Goal: Task Accomplishment & Management: Manage account settings

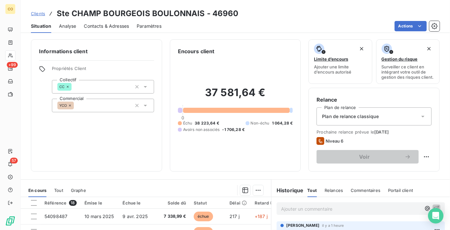
scroll to position [29, 0]
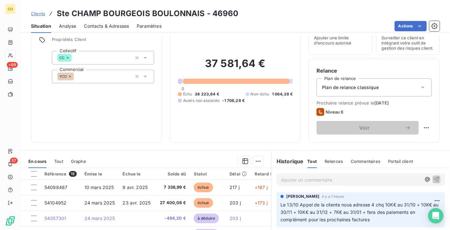
click at [35, 14] on span "Clients" at bounding box center [38, 13] width 14 height 5
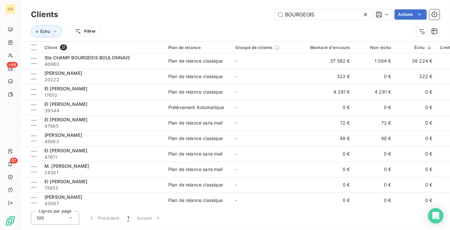
drag, startPoint x: 310, startPoint y: 14, endPoint x: 181, endPoint y: 14, distance: 128.9
click at [181, 14] on div "BOURGEOIS Actions" at bounding box center [253, 14] width 374 height 10
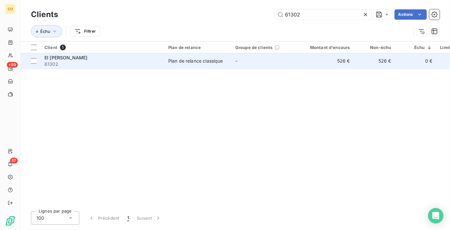
type input "61302"
click at [172, 59] on div "Plan de relance classique" at bounding box center [195, 61] width 55 height 6
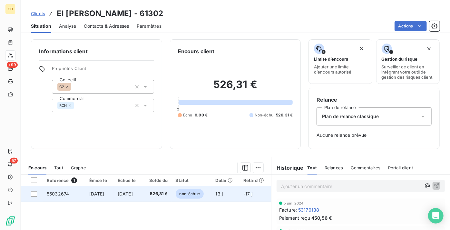
click at [133, 196] on span "[DATE]" at bounding box center [125, 193] width 15 height 5
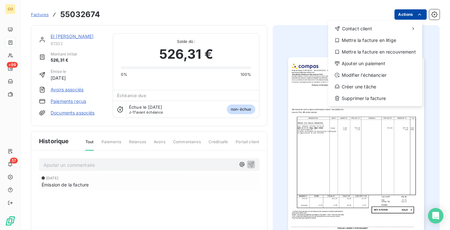
click at [399, 18] on html "CO +99 57 Factures 55032674 Actions Contact client Mettre la facture en litige …" at bounding box center [225, 115] width 450 height 230
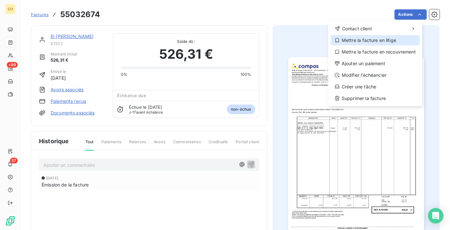
click at [381, 42] on div "Mettre la facture en litige" at bounding box center [375, 40] width 89 height 10
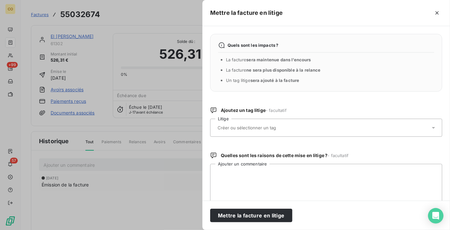
click at [241, 126] on input "text" at bounding box center [264, 128] width 94 height 6
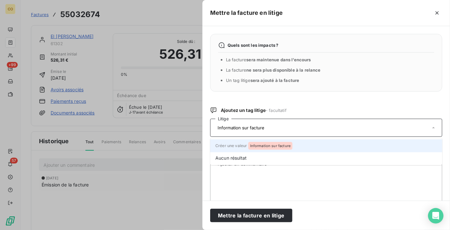
type input "Information sur facture"
click at [233, 149] on li "Créer une valeur Information sur facture" at bounding box center [326, 145] width 232 height 13
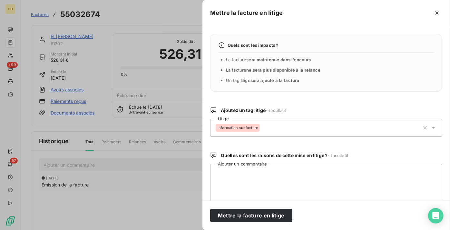
click at [336, 100] on div "Quels sont les impacts ? La facture sera maintenue dans l’encours La facture ne…" at bounding box center [325, 113] width 247 height 174
click at [274, 171] on textarea "Ajouter un commentaire" at bounding box center [326, 197] width 232 height 67
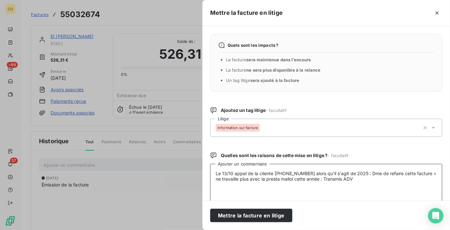
drag, startPoint x: 373, startPoint y: 183, endPoint x: 0, endPoint y: 165, distance: 373.3
click at [0, 229] on div "Mettre la facture en litige Quels sont les impacts ? La facture sera maintenue …" at bounding box center [225, 230] width 450 height 0
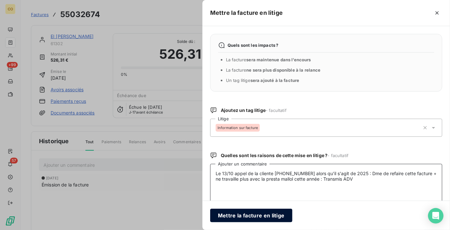
type textarea "Le 13/10 appel de la cliente [PHONE_NUMBER] alors qu'il s'agit de 2025 : Dme de…"
click at [251, 209] on button "Mettre la facture en litige" at bounding box center [251, 215] width 82 height 14
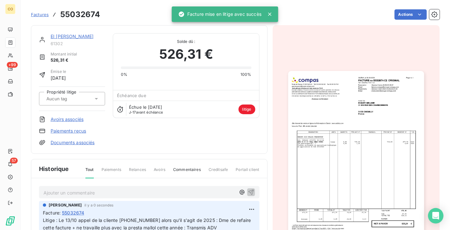
click at [60, 35] on link "EI [PERSON_NAME]" at bounding box center [72, 36] width 43 height 5
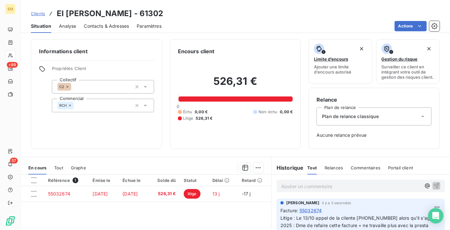
click at [39, 12] on span "Clients" at bounding box center [38, 13] width 14 height 5
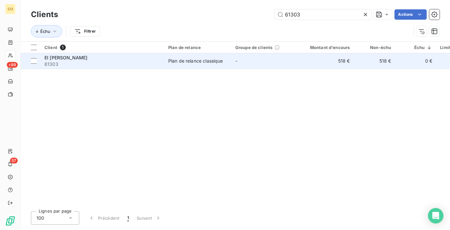
type input "61303"
click at [111, 65] on span "61303" at bounding box center [102, 64] width 116 height 6
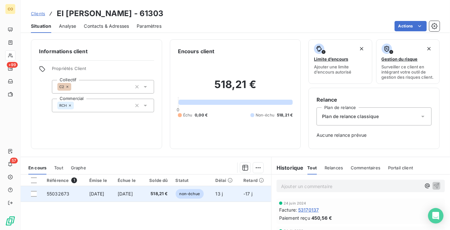
click at [156, 201] on td "518,21 €" at bounding box center [156, 193] width 29 height 15
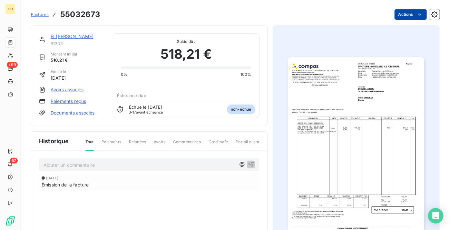
click at [395, 14] on html "CO +99 57 Factures 55032673 Actions EI [PERSON_NAME] 61303 Montant initial 518,…" at bounding box center [225, 115] width 450 height 230
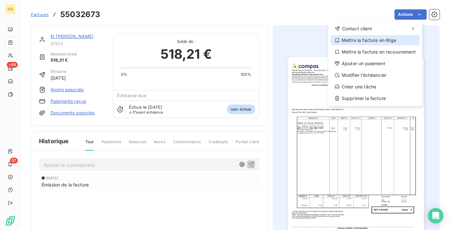
click at [365, 44] on div "Mettre la facture en litige" at bounding box center [375, 40] width 89 height 10
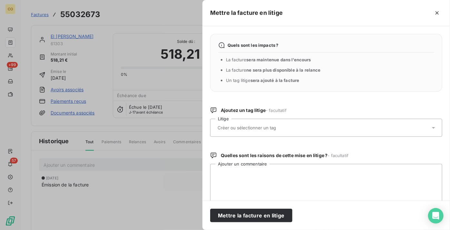
click at [302, 130] on div at bounding box center [323, 128] width 215 height 14
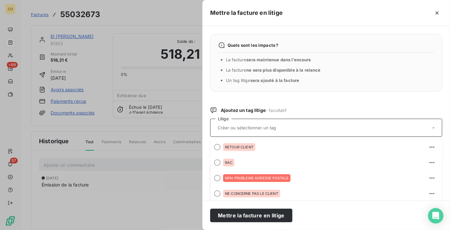
click at [267, 128] on input "text" at bounding box center [264, 128] width 94 height 6
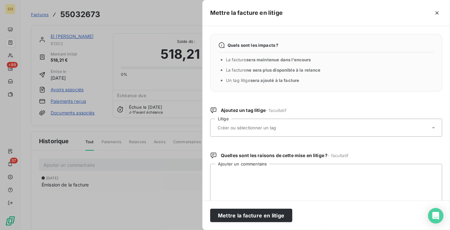
type input "I"
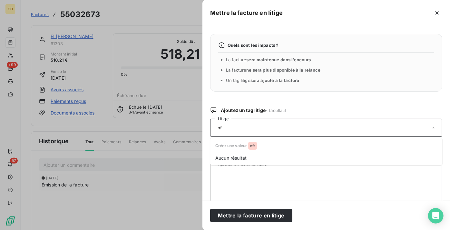
type input "n"
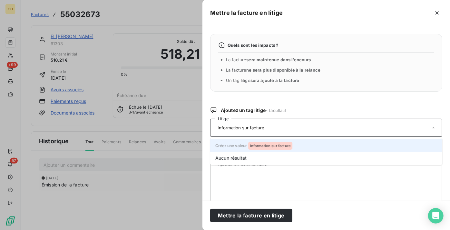
type input "Information sur facture"
click at [265, 146] on span "Information sur facture" at bounding box center [270, 146] width 40 height 4
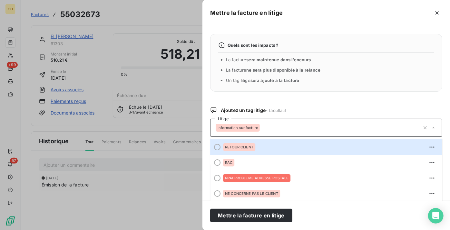
click at [343, 99] on div "Quels sont les impacts ? La facture sera maintenue dans l’encours La facture ne…" at bounding box center [325, 113] width 247 height 174
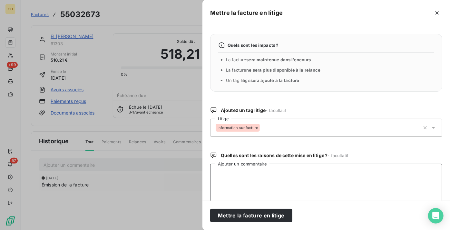
click at [250, 183] on textarea "Ajouter un commentaire" at bounding box center [326, 197] width 232 height 67
paste textarea "Le 13/10 appel de la cliente [PHONE_NUMBER] alors qu'il s'agit de 2025 : Dme de…"
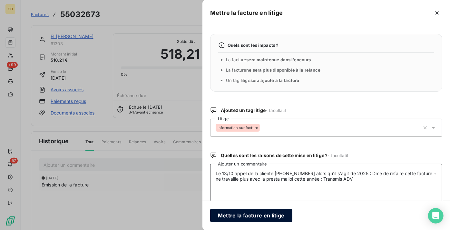
type textarea "Le 13/10 appel de la cliente [PHONE_NUMBER] alors qu'il s'agit de 2025 : Dme de…"
click at [250, 216] on button "Mettre la facture en litige" at bounding box center [251, 215] width 82 height 14
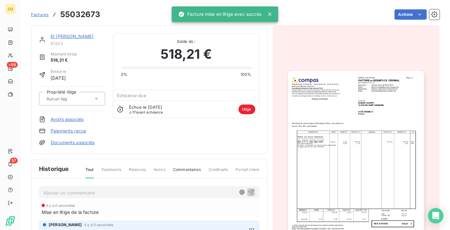
click at [67, 35] on link "EI [PERSON_NAME]" at bounding box center [72, 36] width 43 height 5
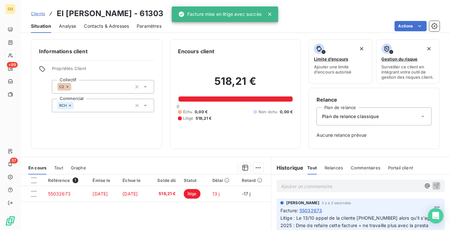
click at [39, 12] on span "Clients" at bounding box center [38, 13] width 14 height 5
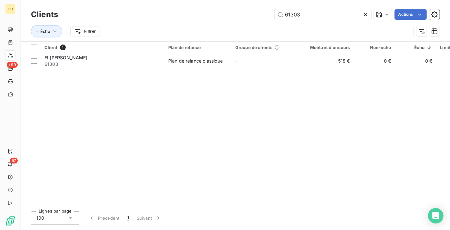
drag, startPoint x: 319, startPoint y: 14, endPoint x: 126, endPoint y: 16, distance: 192.4
click at [126, 15] on div "61303 Actions" at bounding box center [253, 14] width 374 height 10
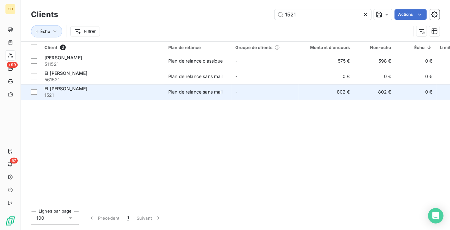
type input "1521"
click at [63, 92] on span "1521" at bounding box center [102, 95] width 116 height 6
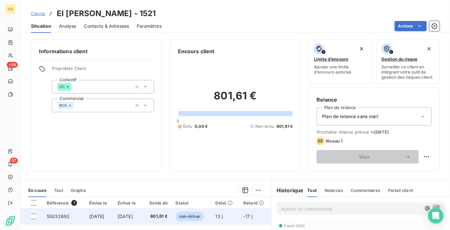
click at [155, 216] on td "801,61 €" at bounding box center [156, 215] width 29 height 15
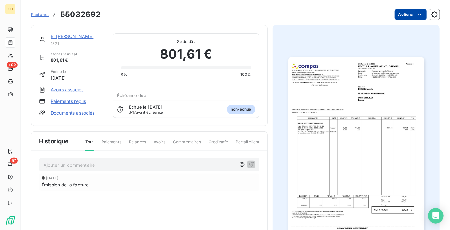
click at [393, 13] on html "CO +99 57 Factures 55032692 Actions EI [PERSON_NAME] 1521 Montant initial 801,6…" at bounding box center [225, 115] width 450 height 230
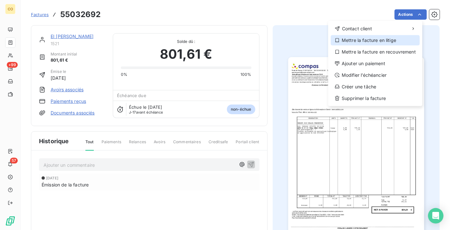
click at [374, 43] on div "Mettre la facture en litige" at bounding box center [375, 40] width 89 height 10
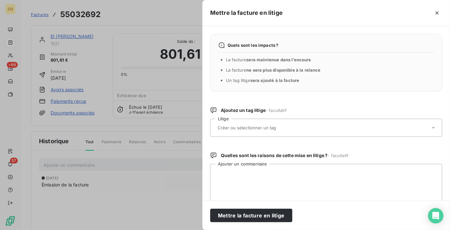
click at [254, 128] on input "text" at bounding box center [264, 128] width 94 height 6
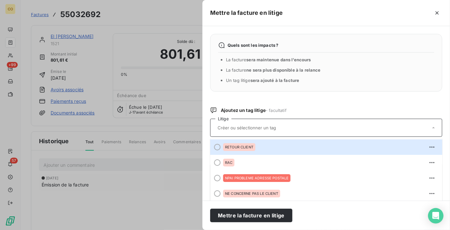
type input "i"
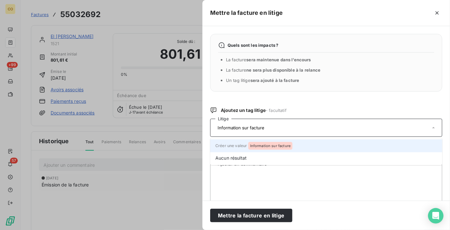
type input "Information sur facture"
click at [259, 146] on span "Information sur facture" at bounding box center [270, 146] width 40 height 4
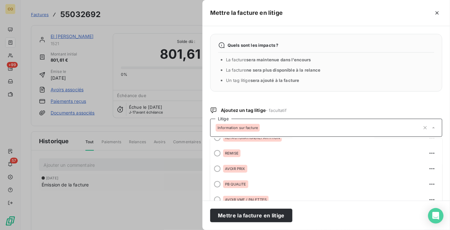
scroll to position [80, 0]
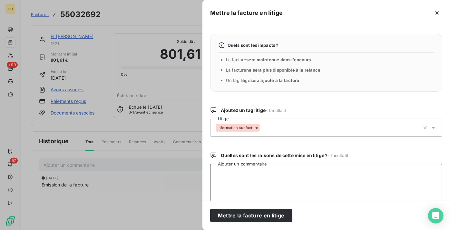
click at [333, 179] on textarea "Ajouter un commentaire" at bounding box center [326, 197] width 232 height 67
paste textarea "Le 13/10 appel de la cliente [PHONE_NUMBER] alors qu'il s'agit de 2025 : Dme de…"
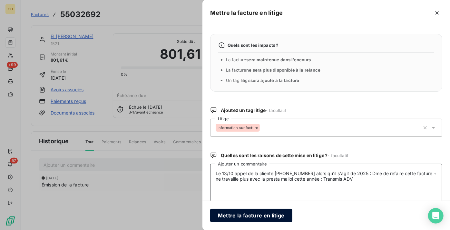
type textarea "Le 13/10 appel de la cliente [PHONE_NUMBER] alors qu'il s'agit de 2025 : Dme de…"
click at [250, 217] on button "Mettre la facture en litige" at bounding box center [251, 215] width 82 height 14
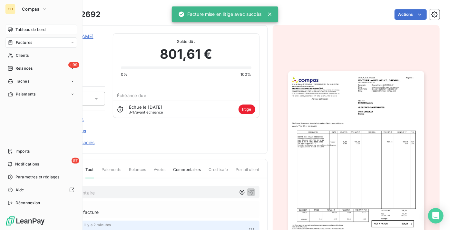
click at [17, 27] on span "Tableau de bord" at bounding box center [30, 30] width 30 height 6
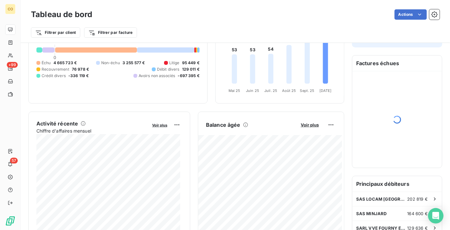
scroll to position [59, 0]
